Goal: Find specific page/section: Find specific page/section

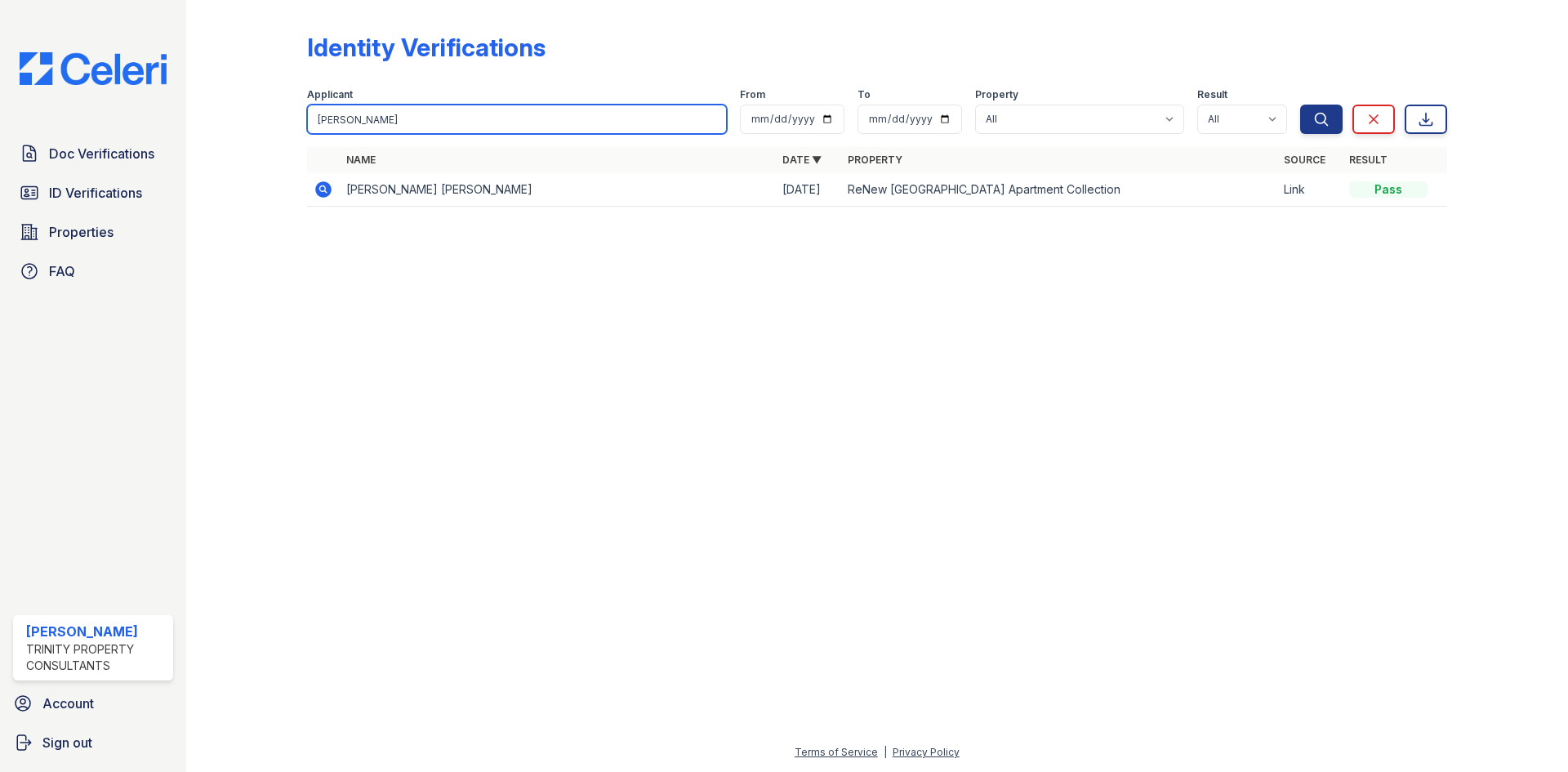
click at [469, 127] on input "licari" at bounding box center [517, 118] width 420 height 29
type input "don"
click at [1300, 104] on button "Search" at bounding box center [1321, 118] width 43 height 29
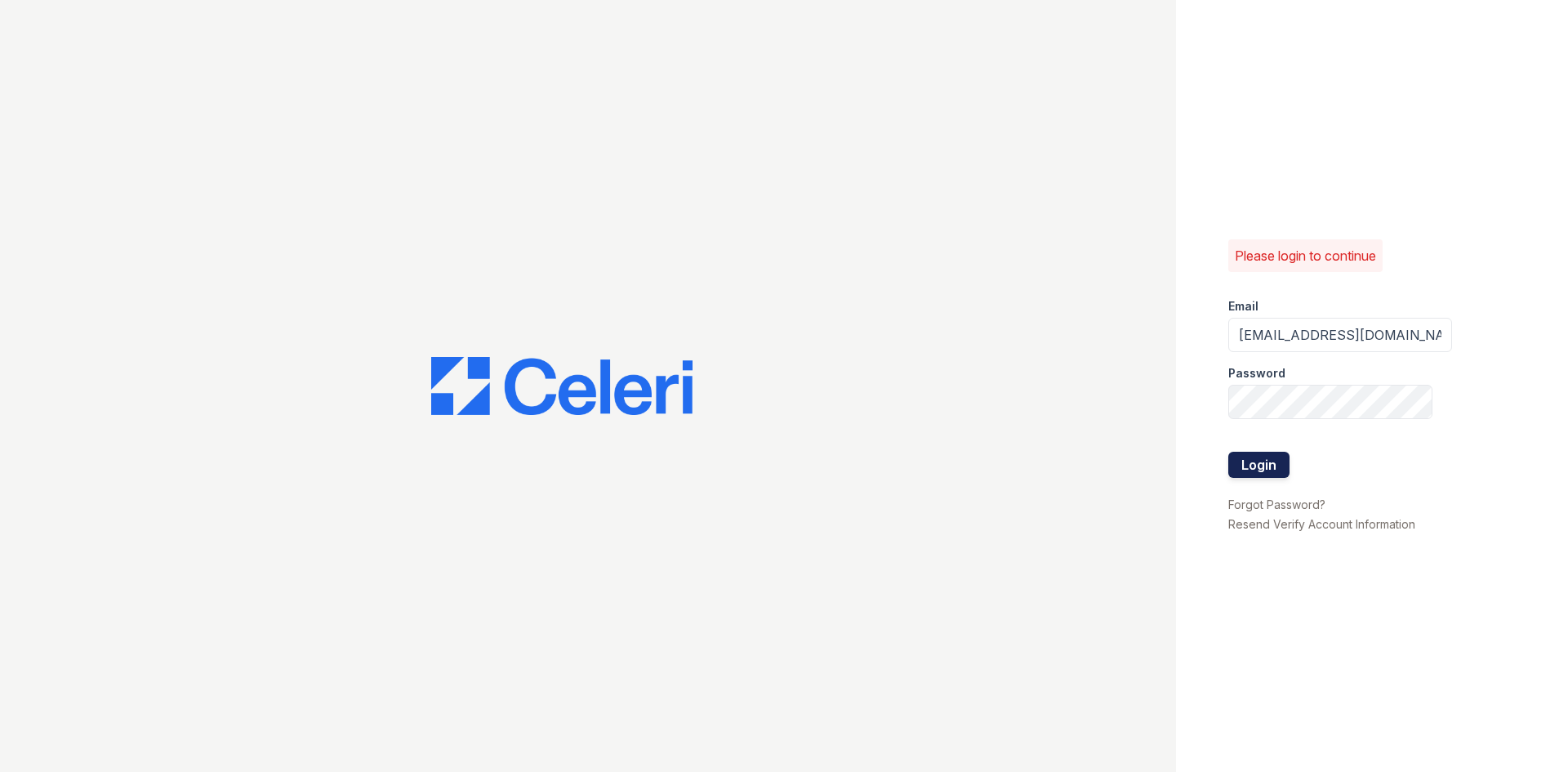
click at [1246, 459] on button "Login" at bounding box center [1259, 464] width 61 height 26
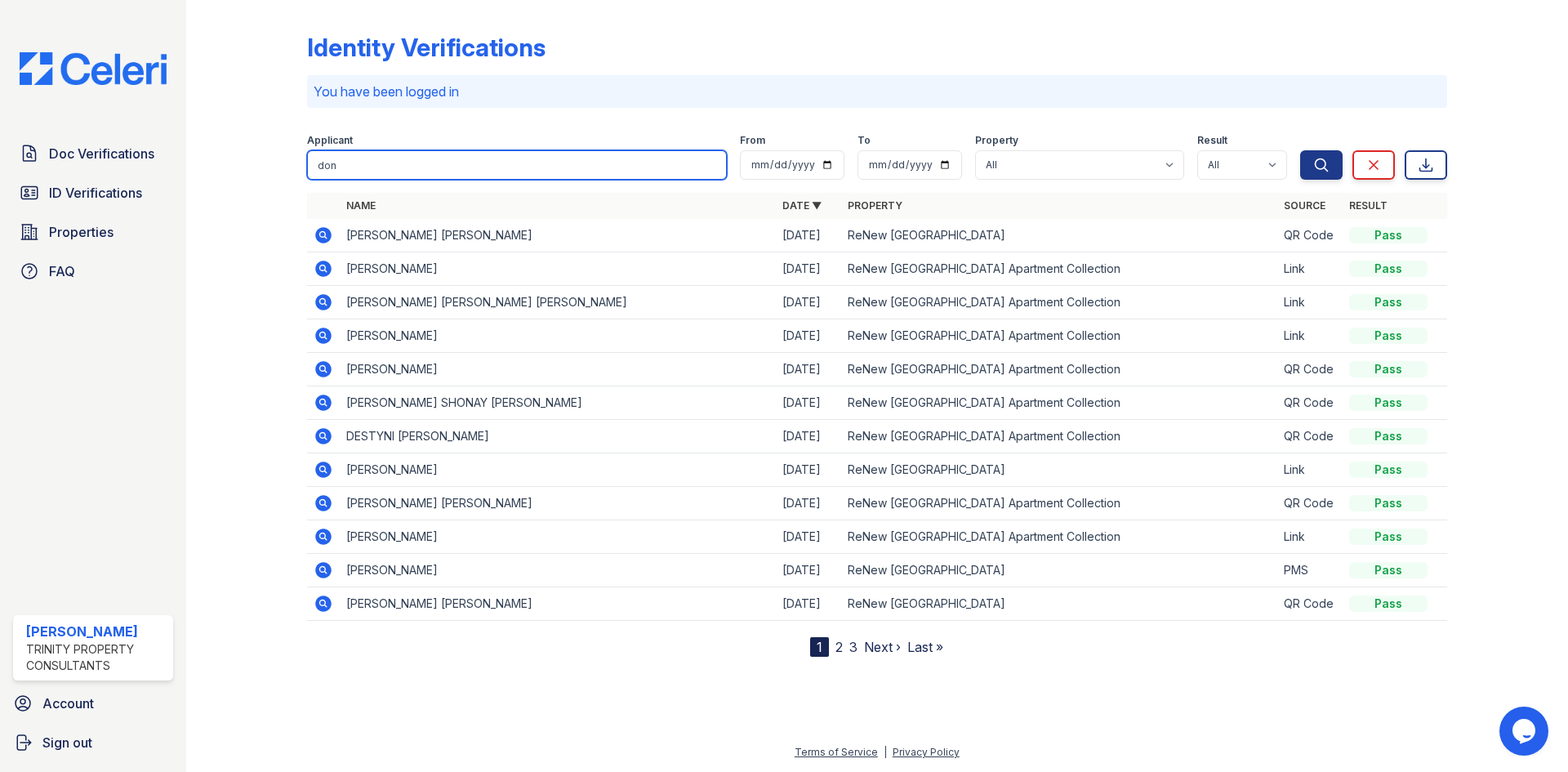
click at [422, 165] on input "don" at bounding box center [517, 165] width 420 height 29
type input "[PERSON_NAME]"
click at [1300, 150] on button "Search" at bounding box center [1321, 165] width 43 height 29
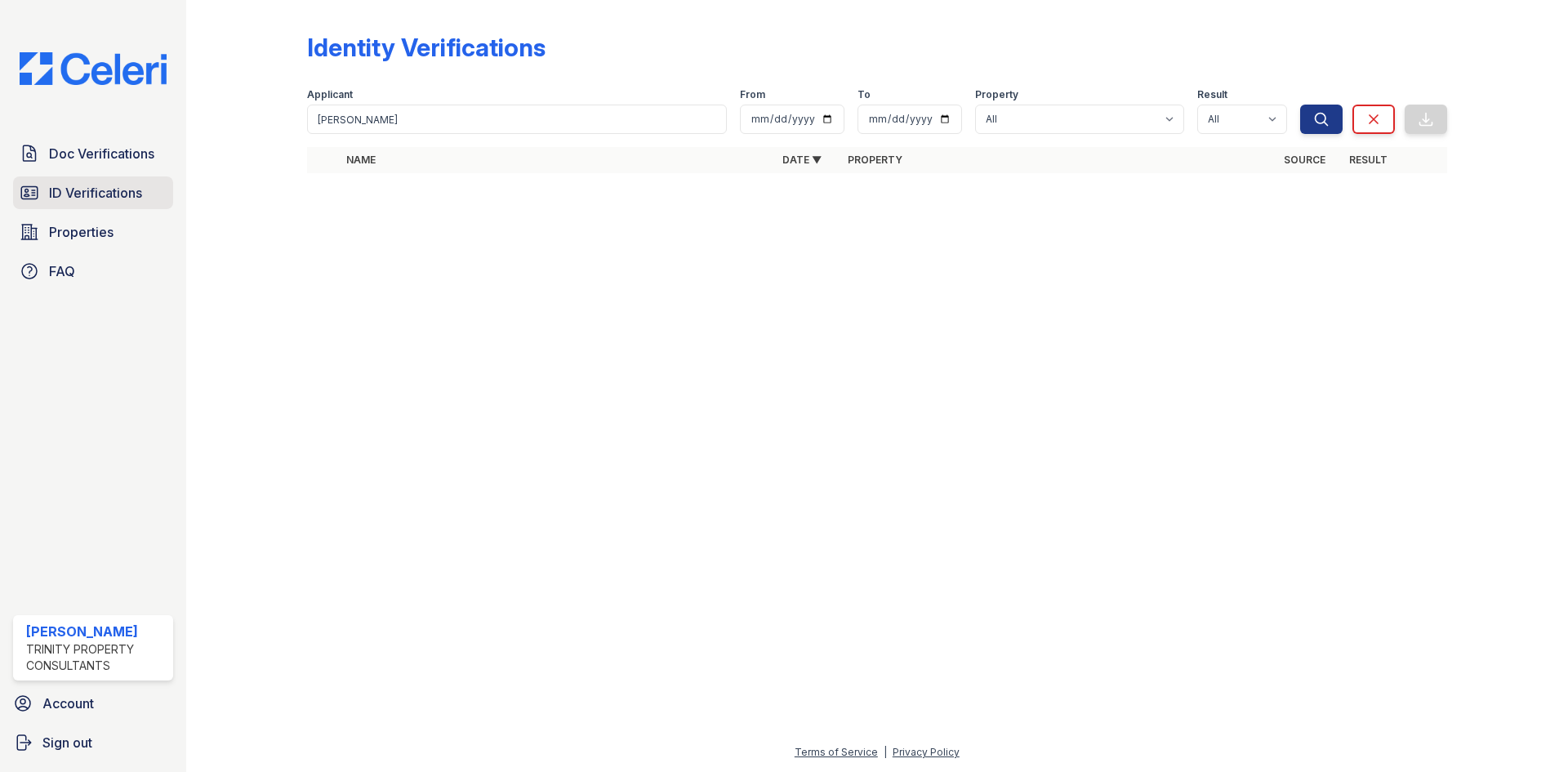
click at [77, 196] on span "ID Verifications" at bounding box center [95, 192] width 93 height 20
